Goal: Transaction & Acquisition: Purchase product/service

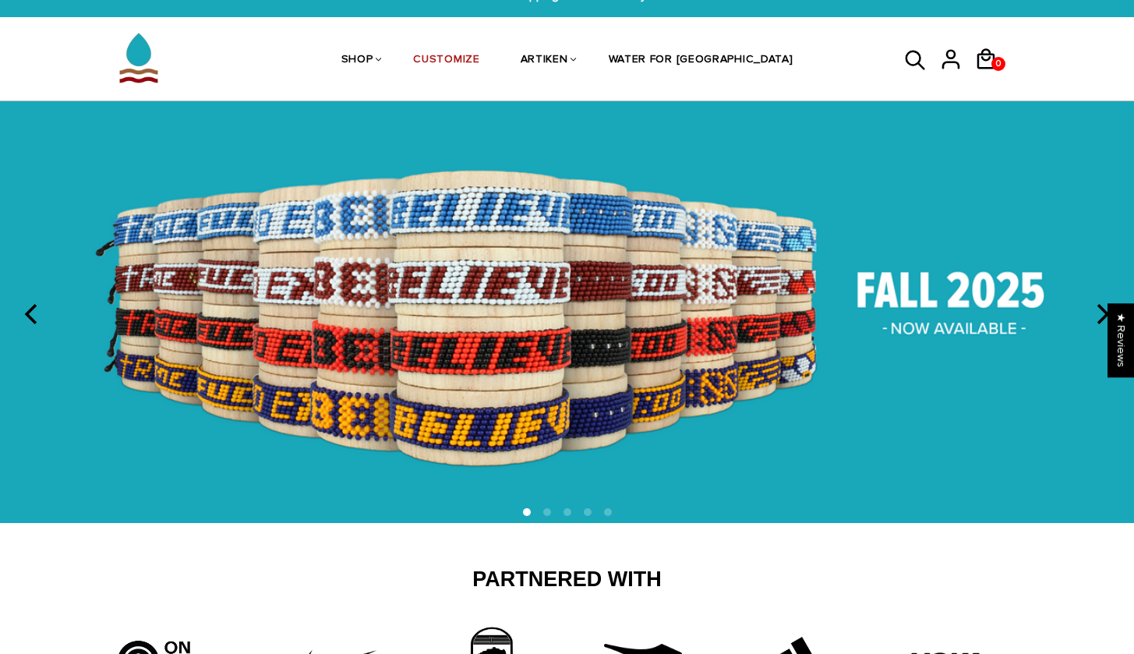
scroll to position [29, 0]
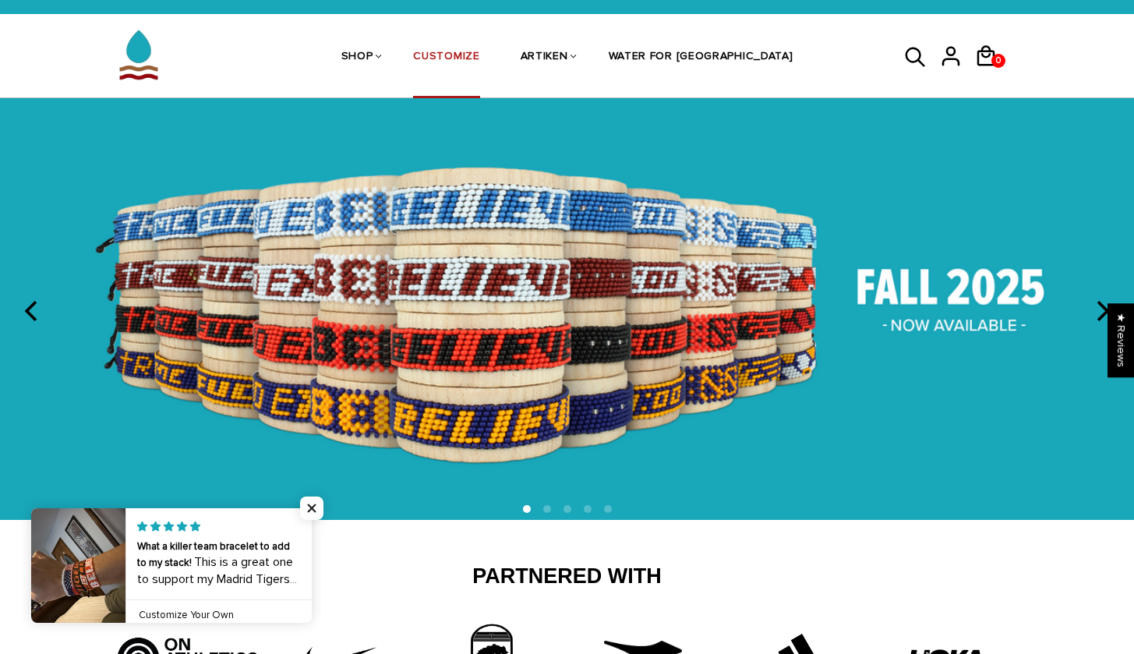
click at [479, 54] on link "CUSTOMIZE" at bounding box center [446, 57] width 66 height 83
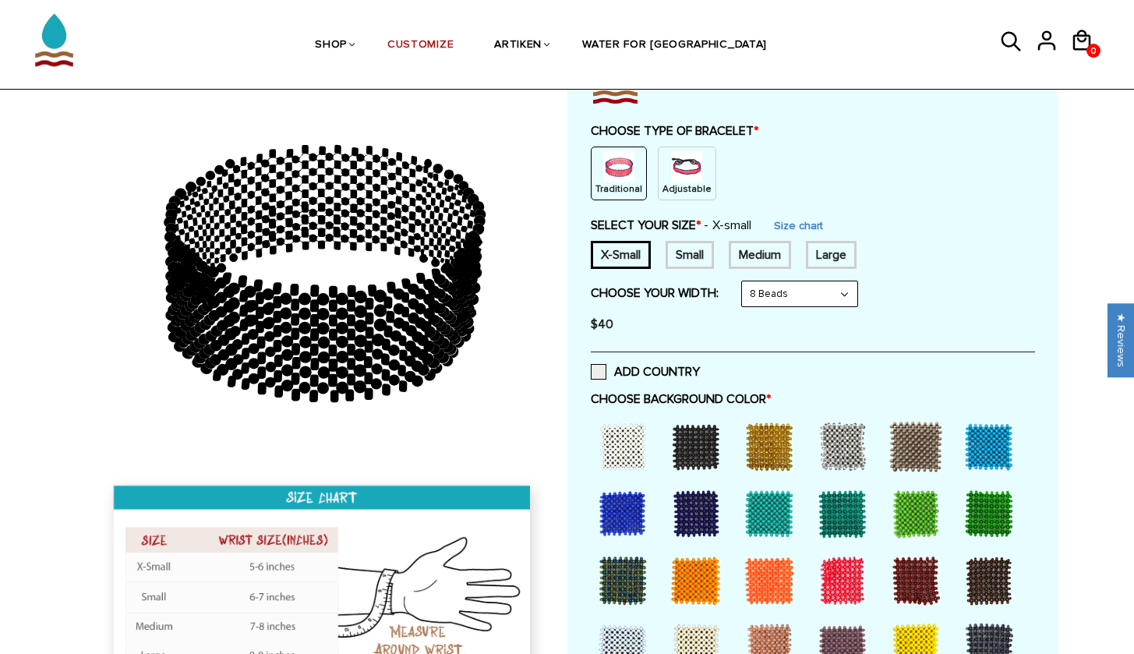
scroll to position [136, 0]
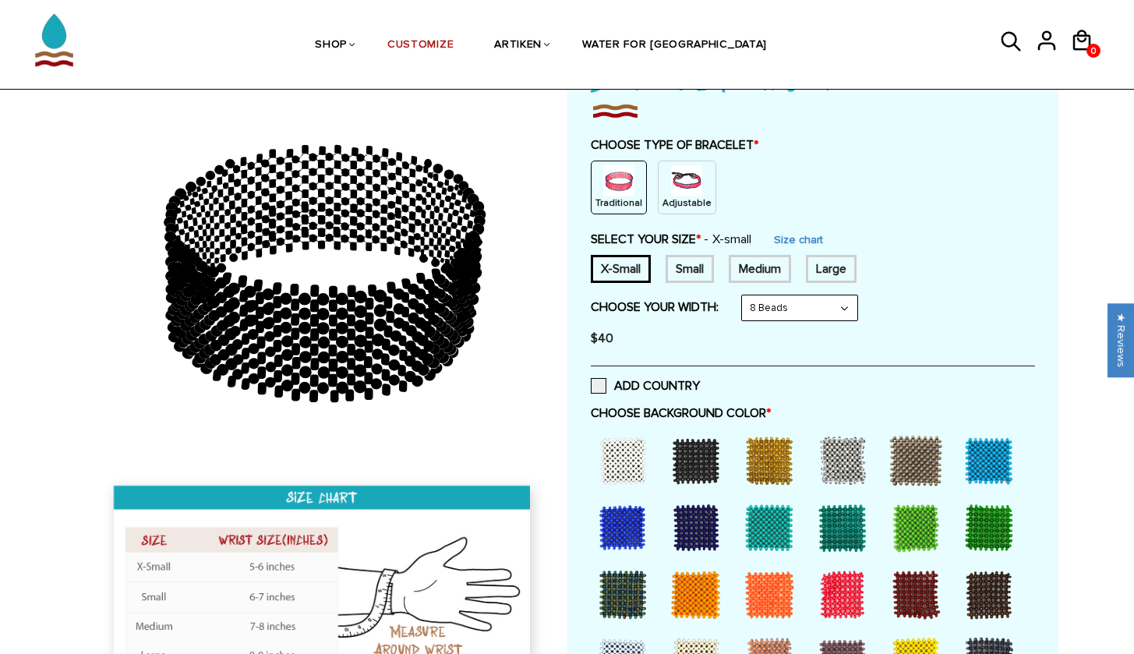
click at [673, 178] on img at bounding box center [686, 180] width 31 height 31
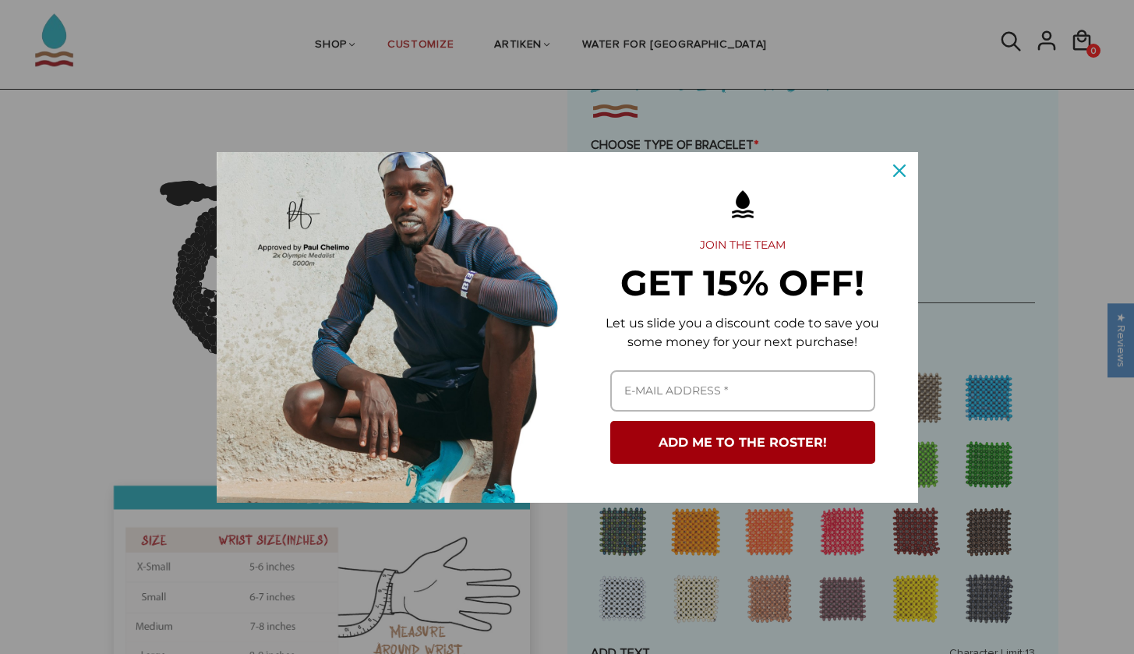
click at [907, 168] on div "Close" at bounding box center [899, 170] width 25 height 25
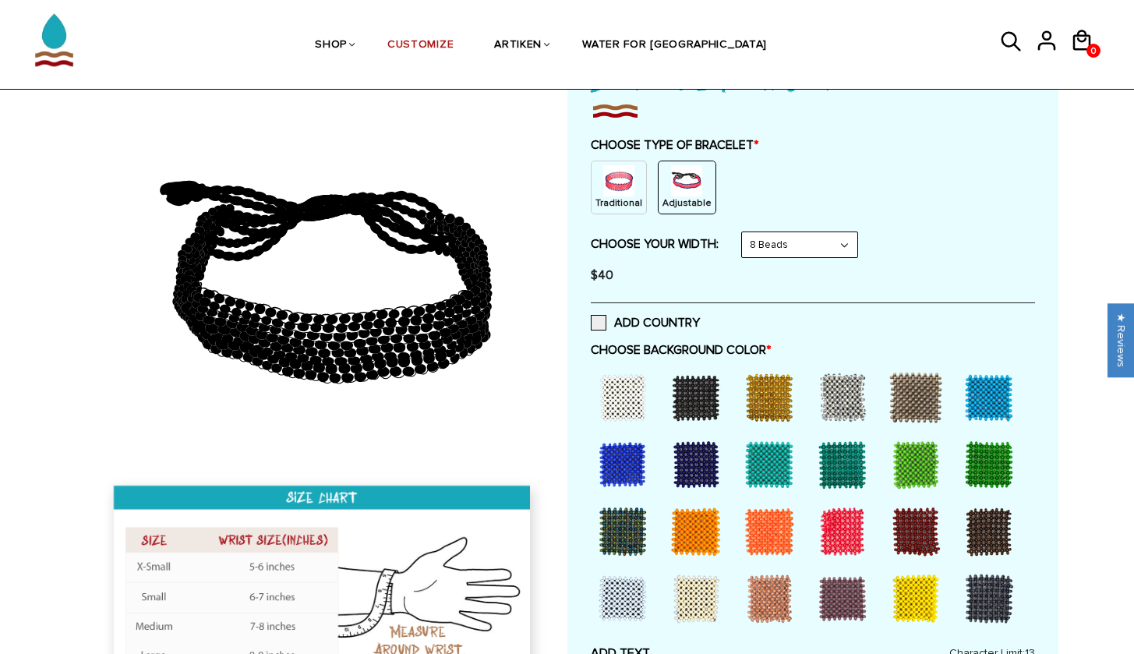
click at [618, 175] on img at bounding box center [618, 180] width 31 height 31
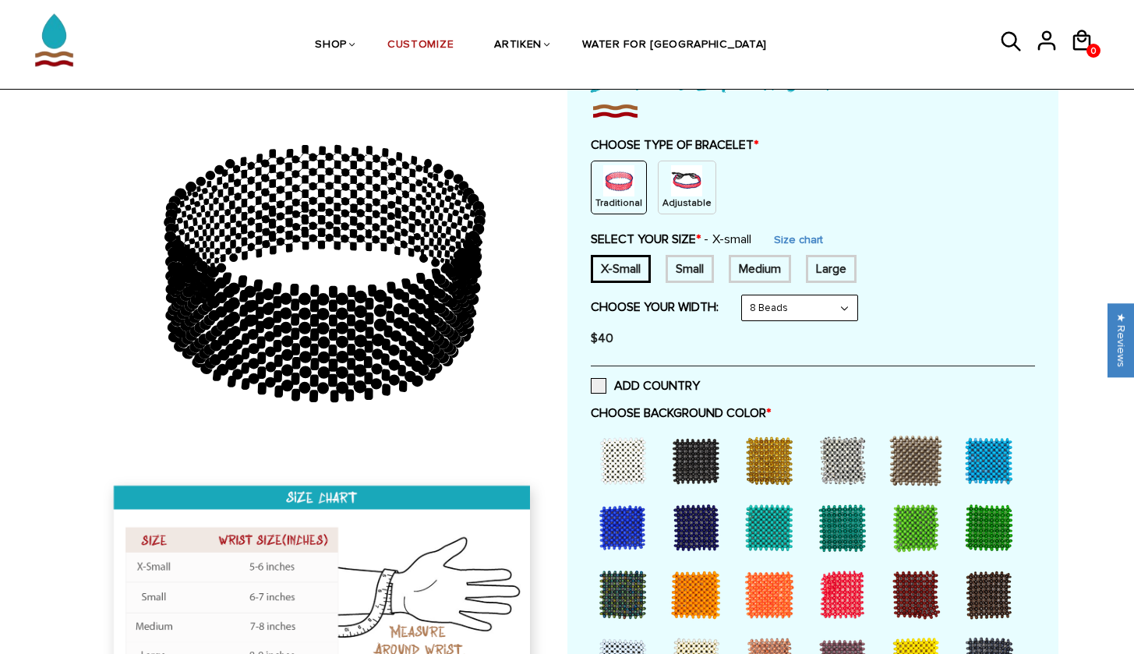
click at [697, 261] on div "Small" at bounding box center [690, 269] width 48 height 28
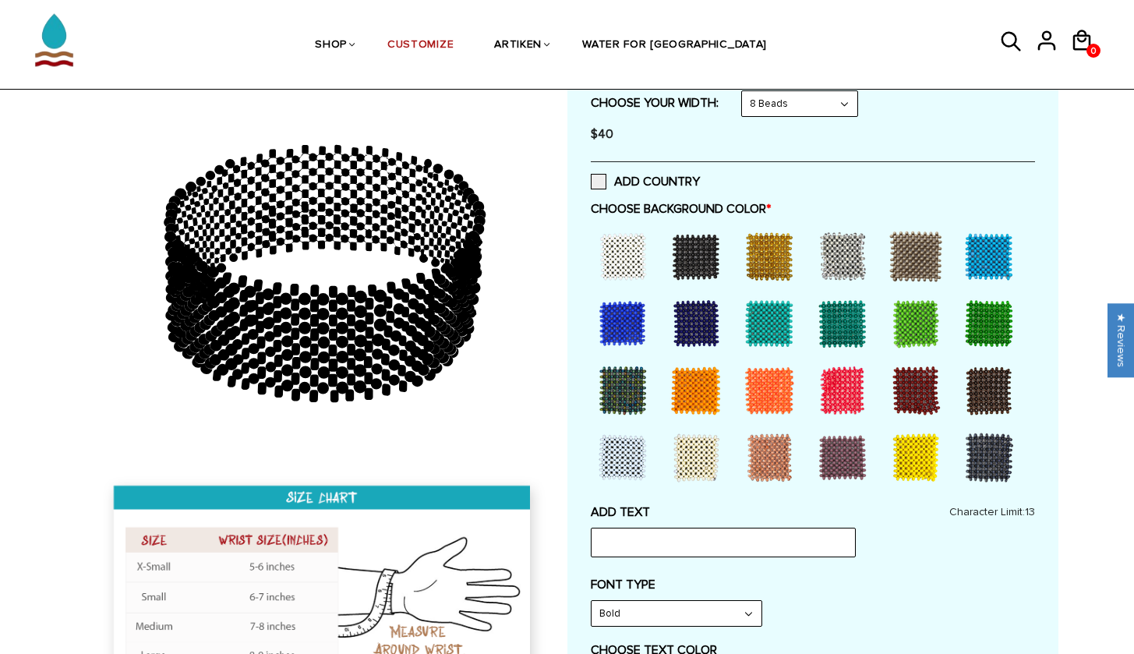
scroll to position [343, 0]
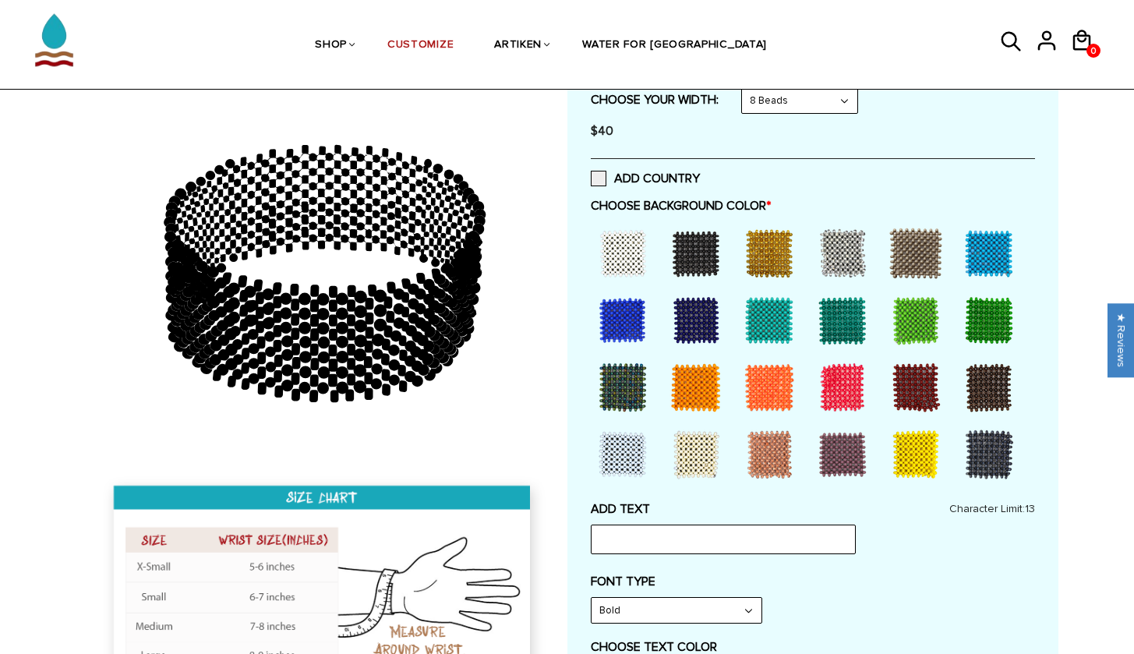
click at [592, 183] on div "ADD COUNTRY" at bounding box center [813, 178] width 444 height 40
click at [596, 175] on span at bounding box center [599, 179] width 16 height 16
click at [700, 174] on input "ADD COUNTRY" at bounding box center [700, 174] width 0 height 0
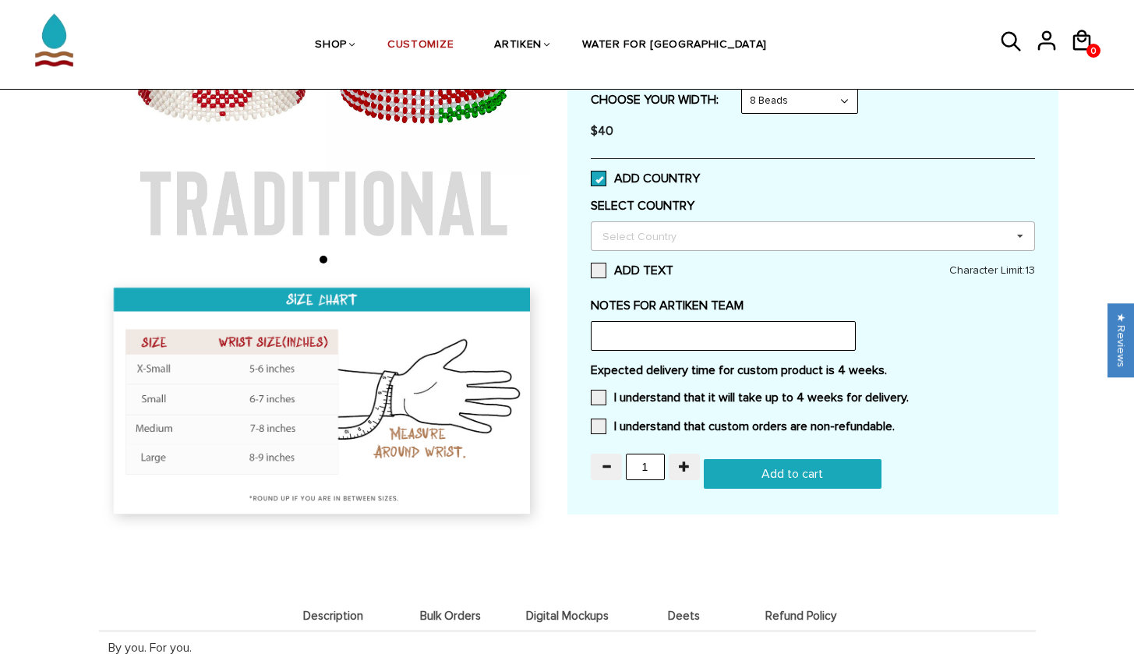
click at [663, 227] on div "Select Country" at bounding box center [649, 236] width 101 height 18
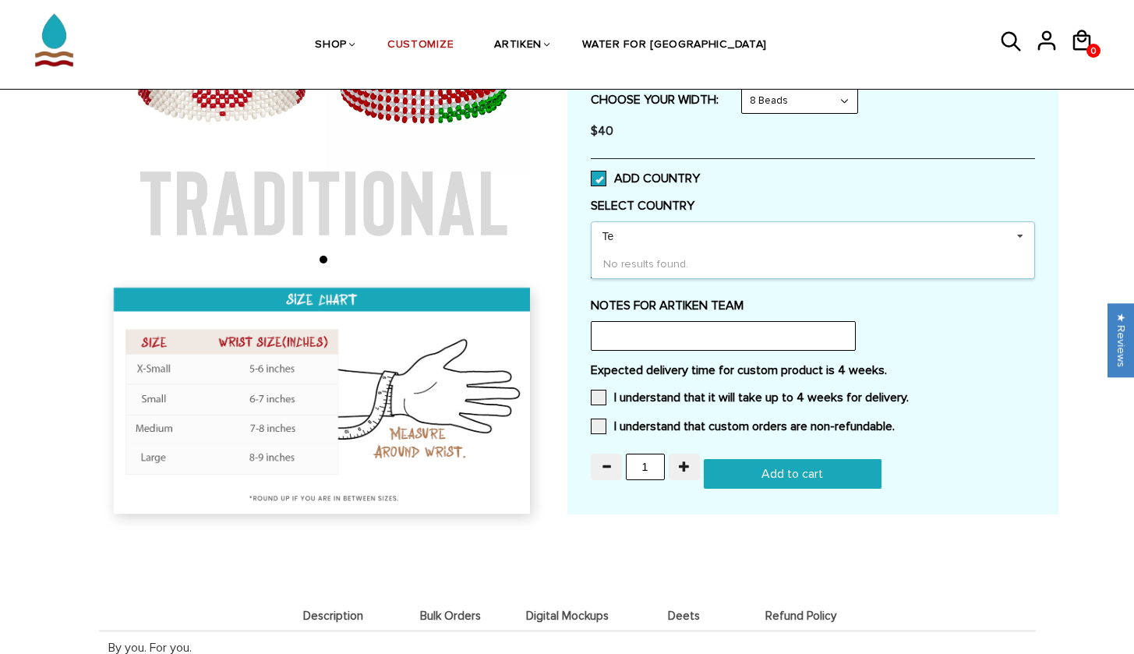
type input "T"
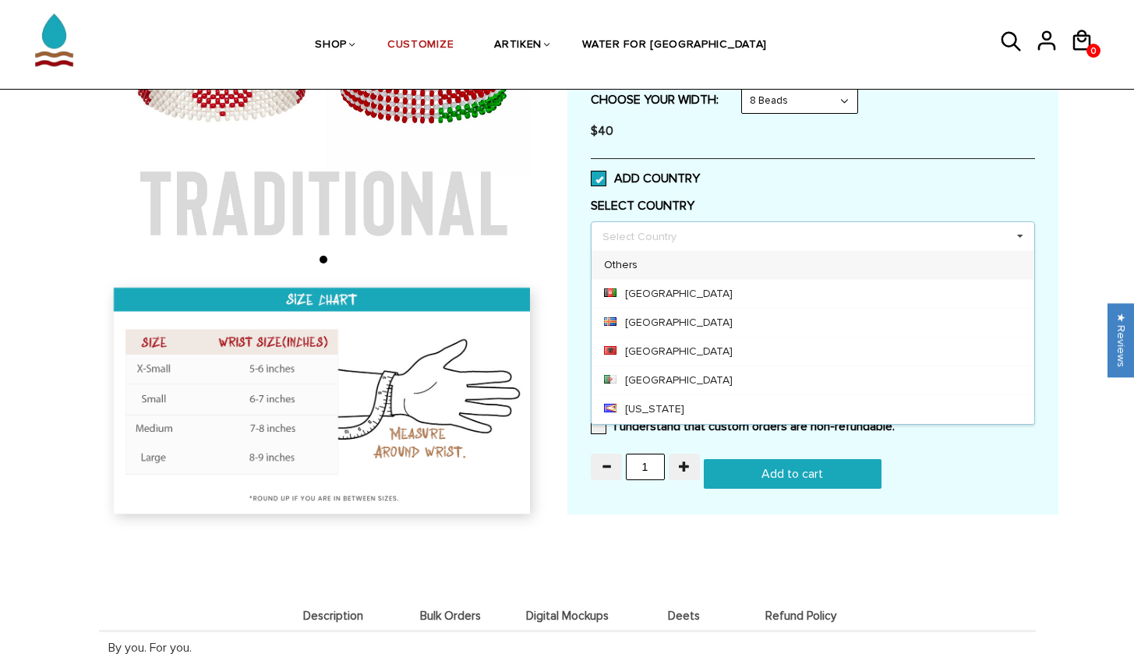
click at [599, 172] on span at bounding box center [599, 179] width 16 height 16
click at [700, 174] on input "ADD COUNTRY" at bounding box center [700, 174] width 0 height 0
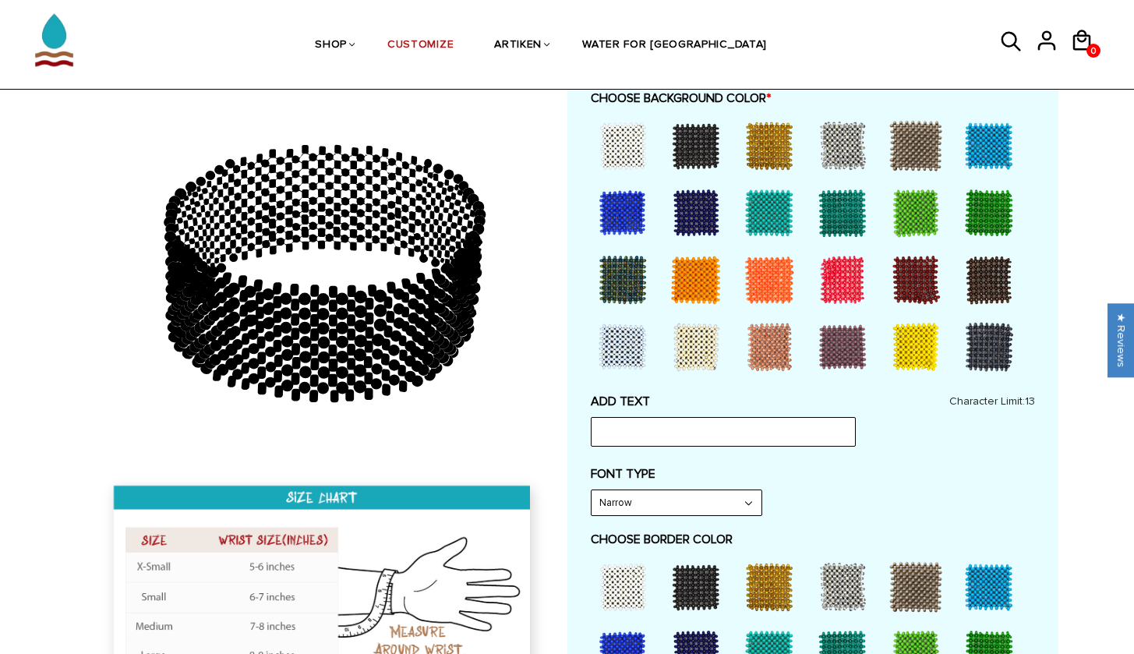
scroll to position [352, 0]
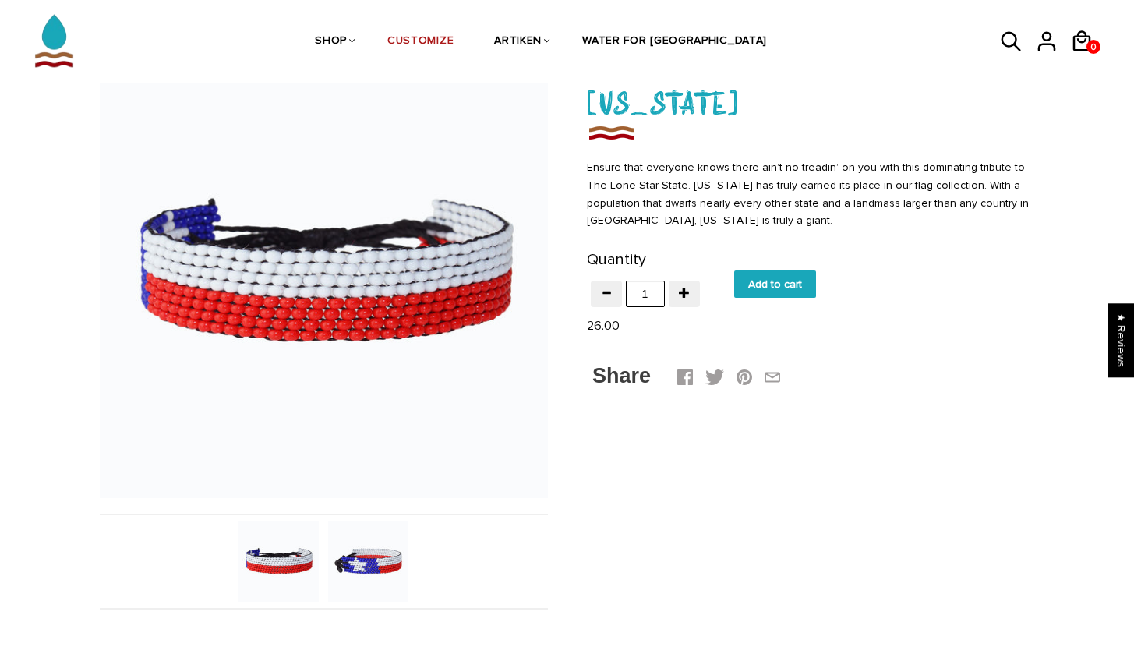
scroll to position [110, 0]
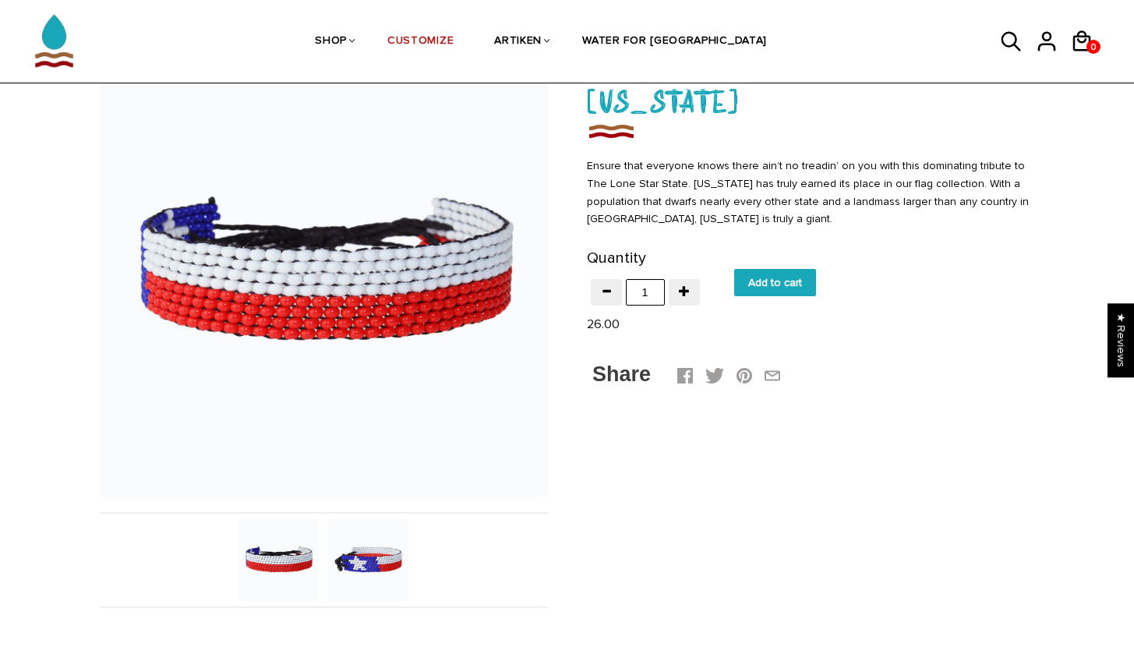
click at [368, 567] on img at bounding box center [368, 560] width 80 height 80
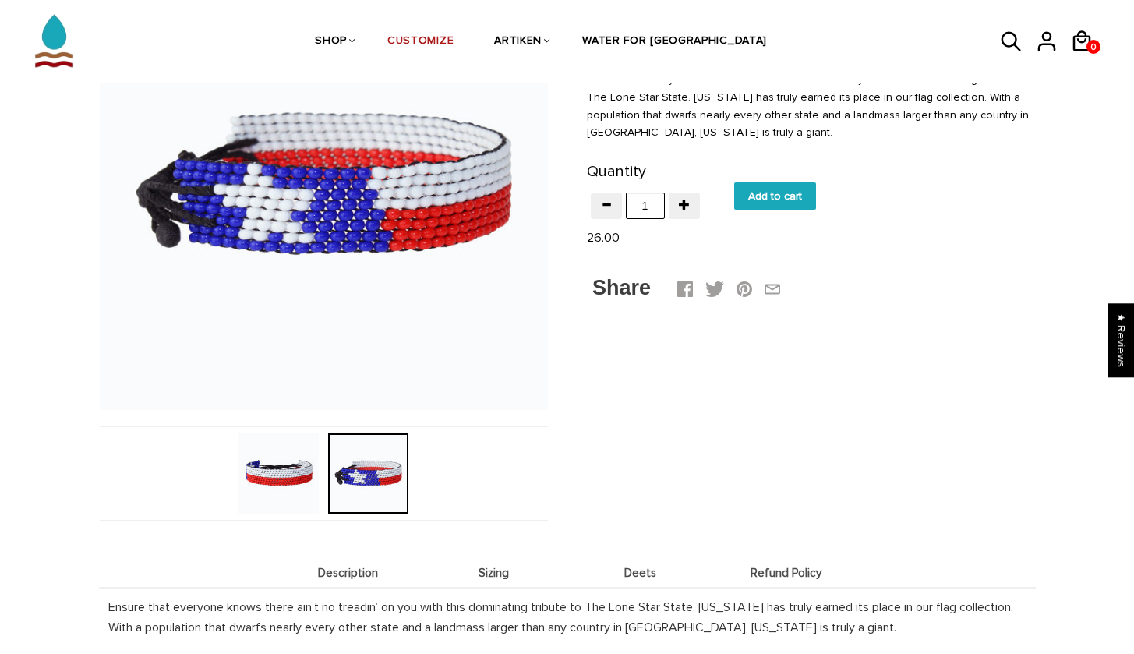
scroll to position [78, 0]
